Goal: Task Accomplishment & Management: Manage account settings

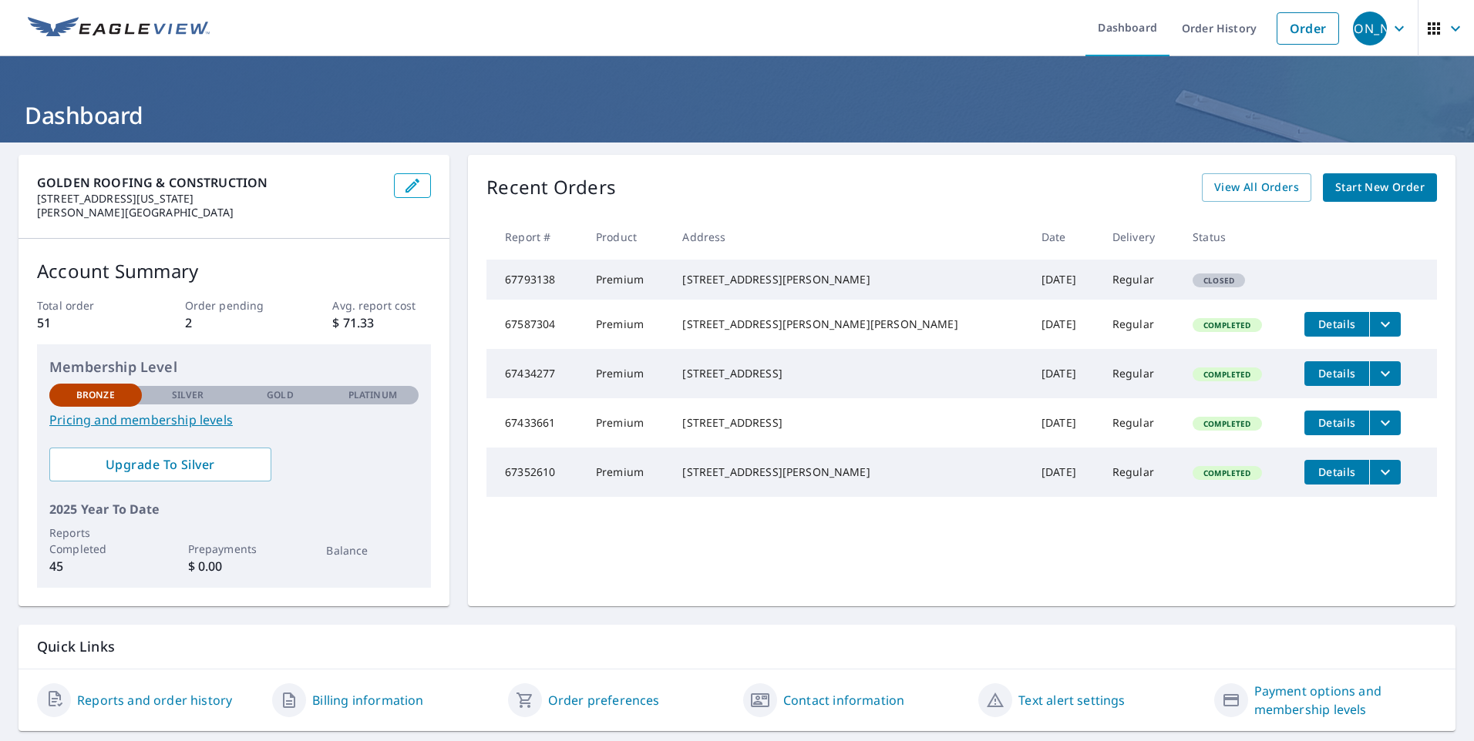
click at [1192, 284] on div "Closed" at bounding box center [1218, 281] width 52 height 14
click at [1394, 29] on icon "button" at bounding box center [1399, 28] width 18 height 18
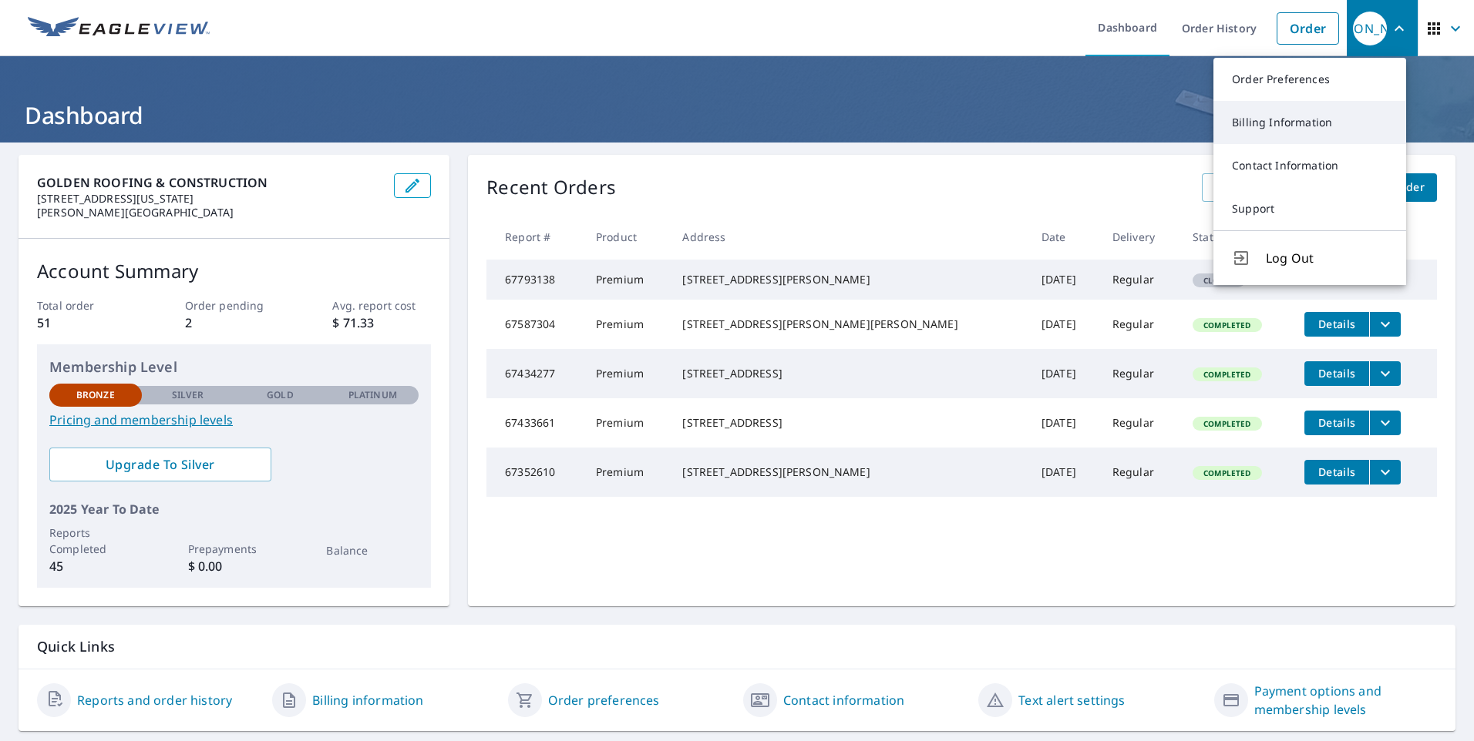
click at [1355, 123] on link "Billing Information" at bounding box center [1309, 122] width 193 height 43
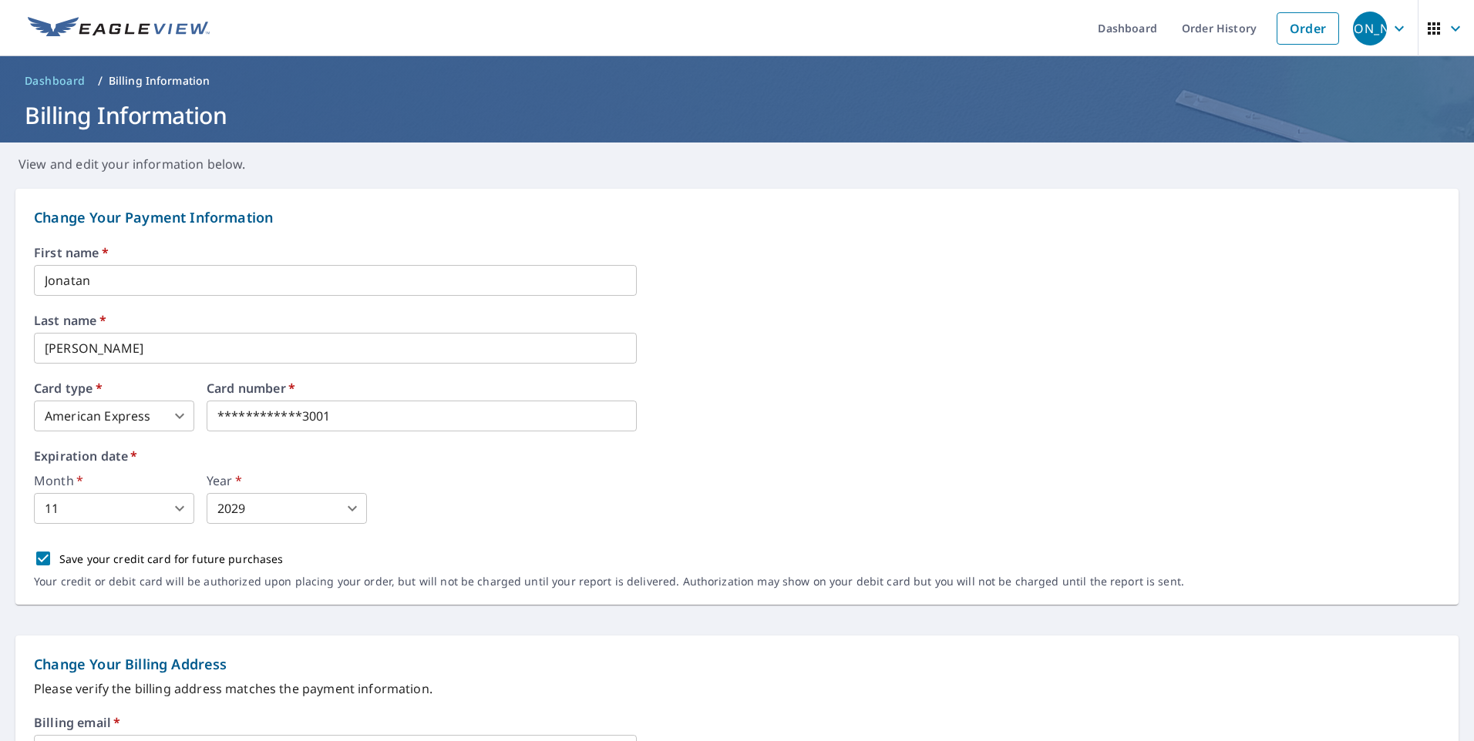
click at [177, 418] on body "**********" at bounding box center [737, 370] width 1474 height 741
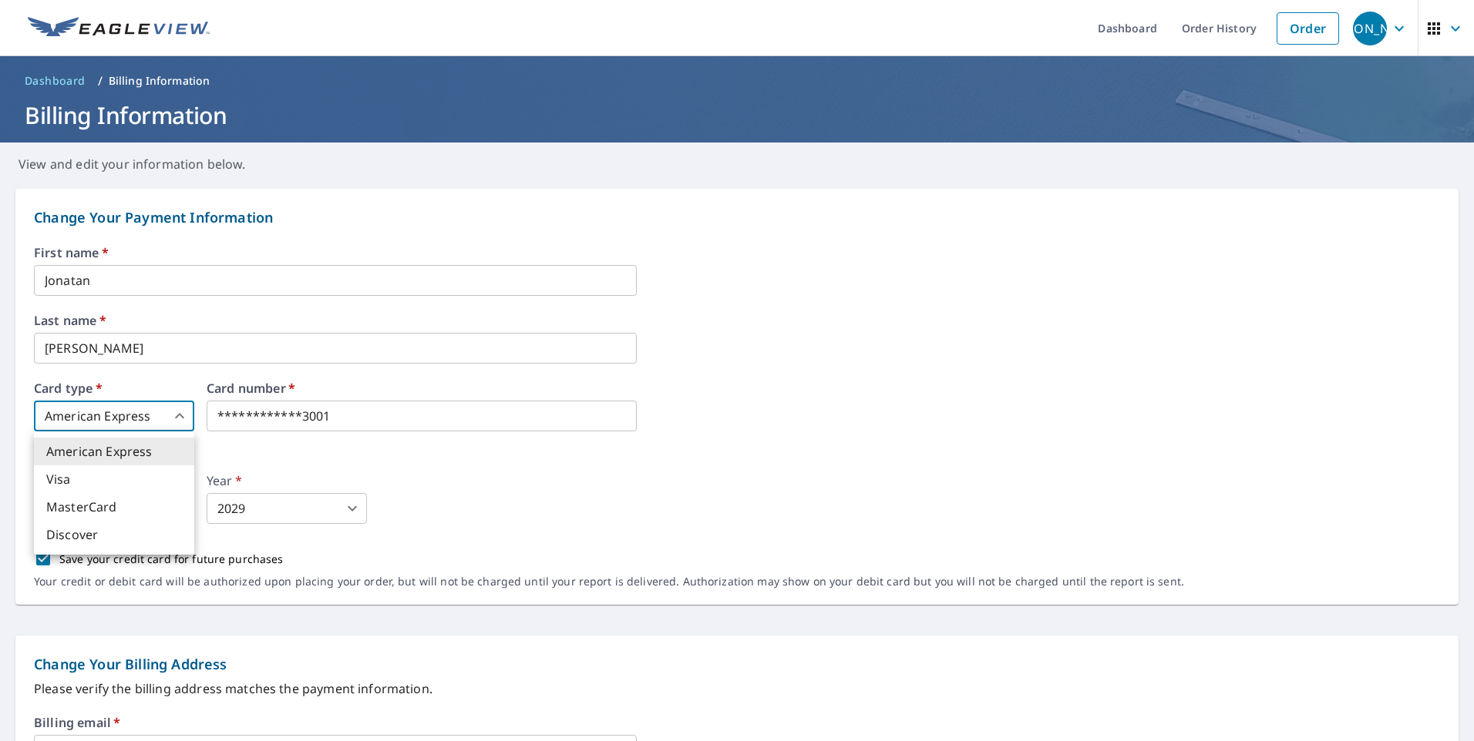
click at [160, 489] on li "Visa" at bounding box center [114, 479] width 160 height 28
type input "2"
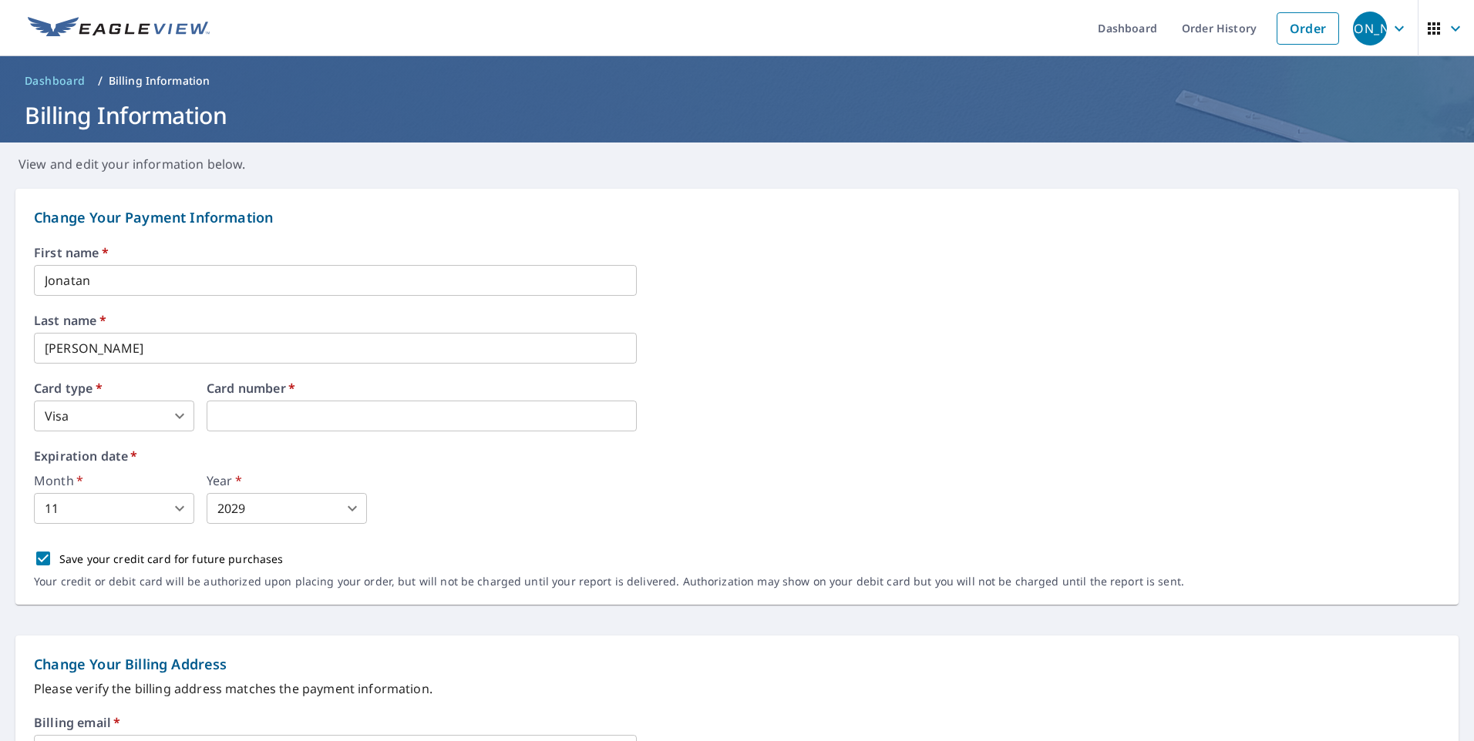
click at [166, 517] on body "JA [PERSON_NAME] Dashboard Order History Order JA Dashboard / Billing Informati…" at bounding box center [737, 370] width 1474 height 741
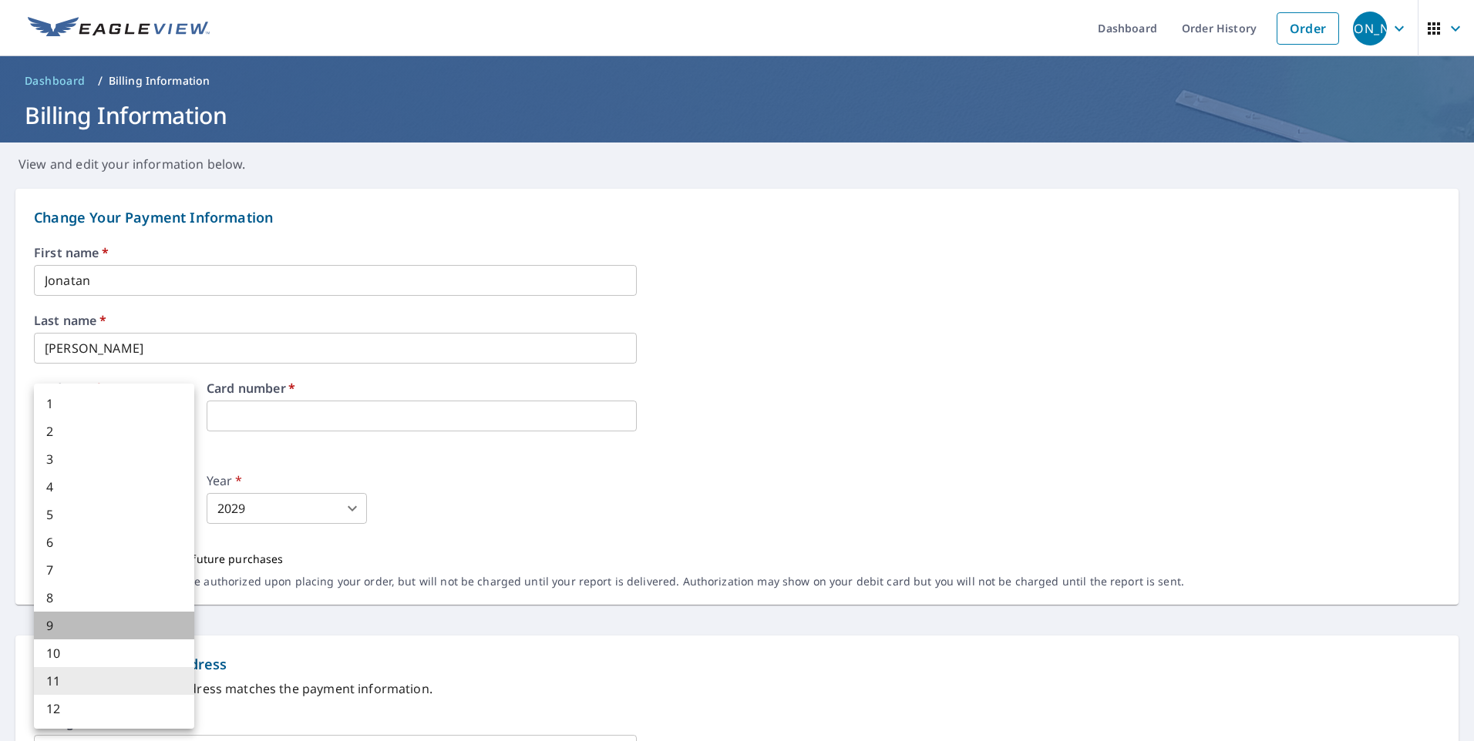
click at [109, 625] on li "9" at bounding box center [114, 626] width 160 height 28
type input "9"
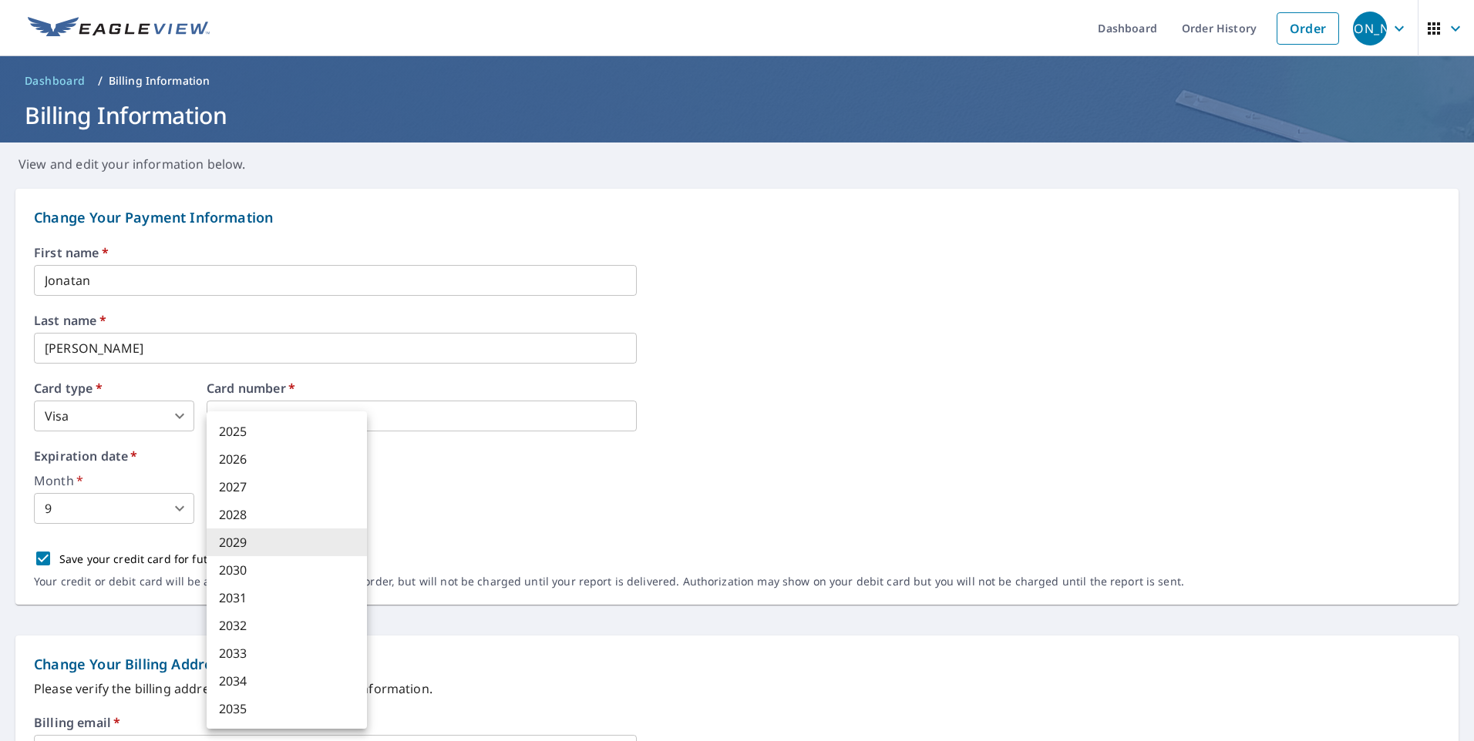
click at [267, 504] on body "JA [PERSON_NAME] Dashboard Order History Order JA Dashboard / Billing Informati…" at bounding box center [737, 370] width 1474 height 741
click at [239, 506] on li "2028" at bounding box center [287, 515] width 160 height 28
type input "2028"
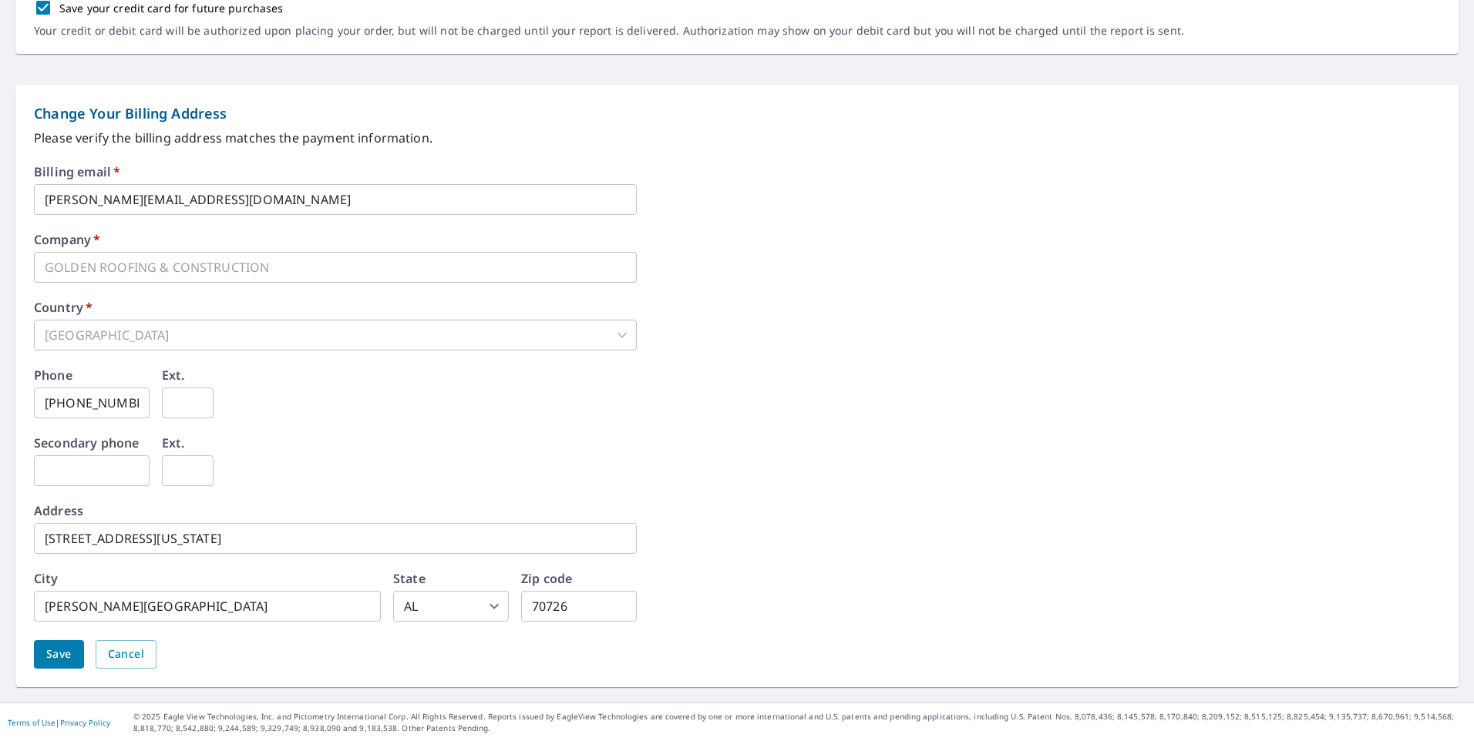
scroll to position [552, 0]
click at [59, 662] on span "Save" at bounding box center [58, 653] width 25 height 19
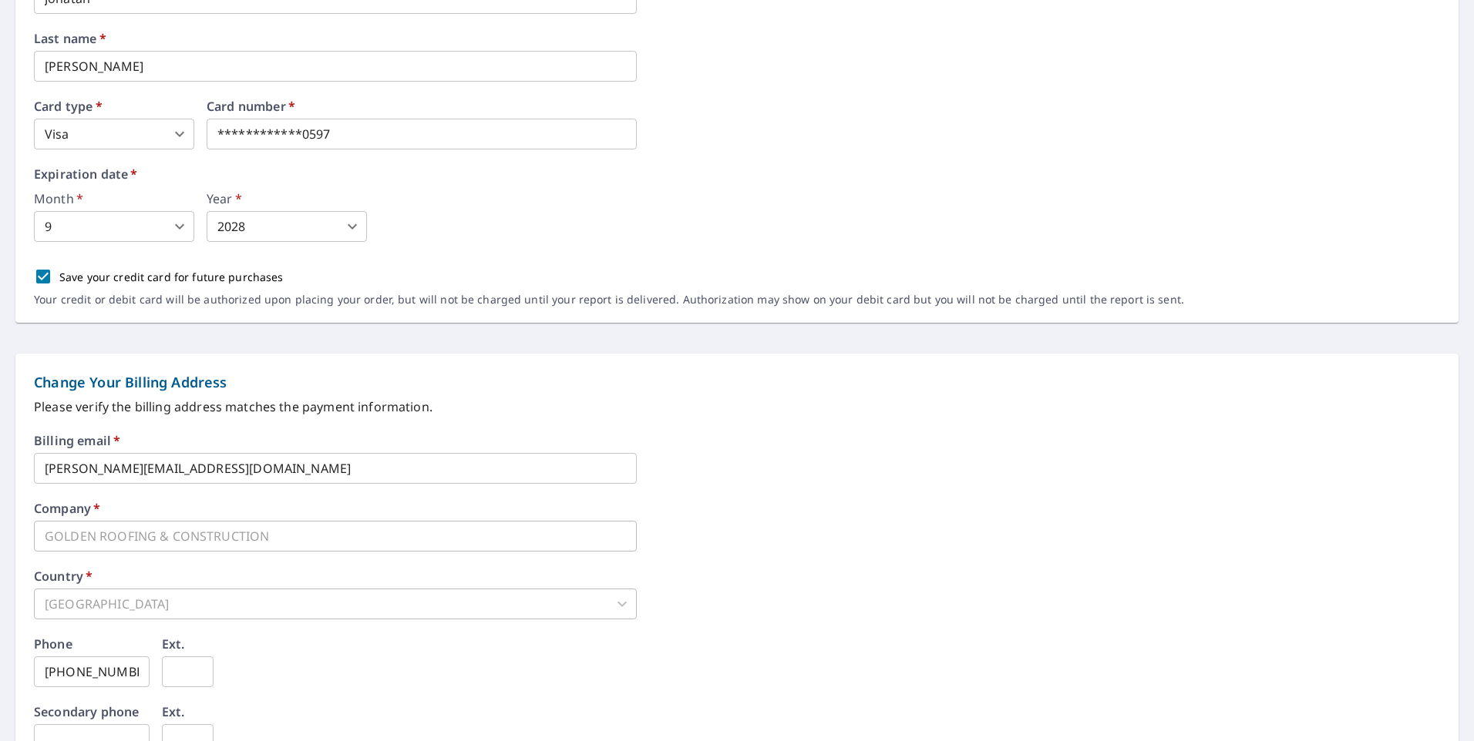
scroll to position [0, 0]
